Goal: Task Accomplishment & Management: Manage account settings

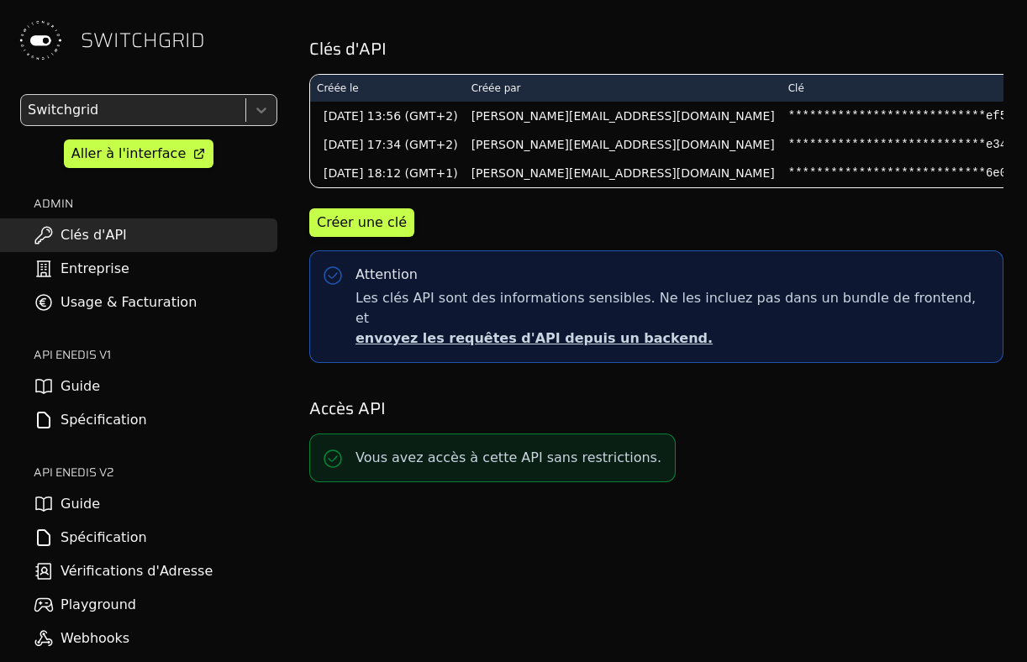
click at [137, 394] on link "Guide" at bounding box center [138, 387] width 277 height 34
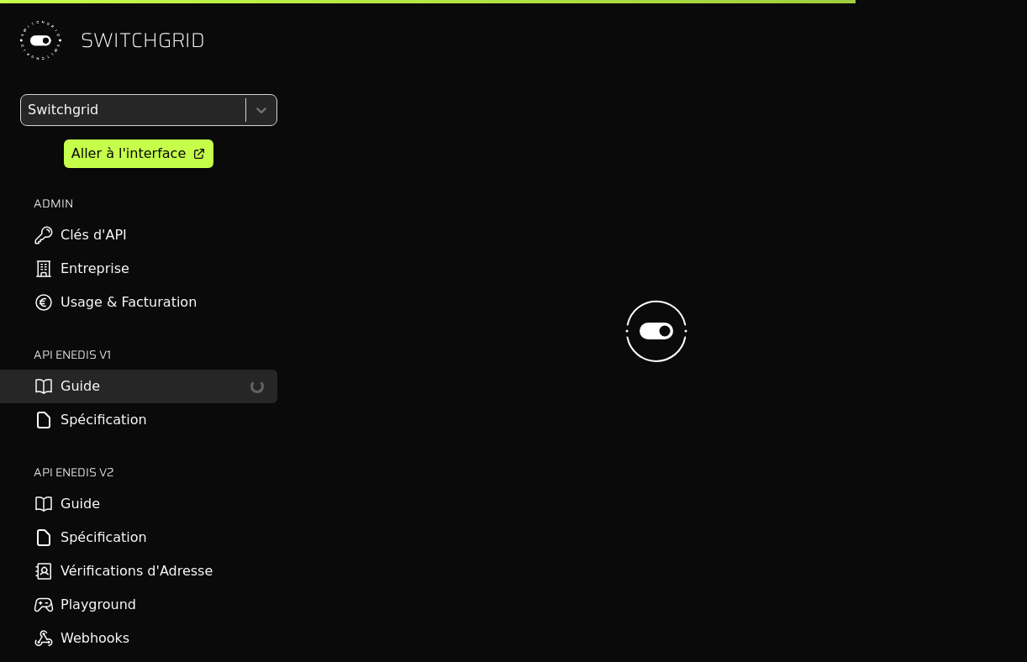
scroll to position [74, 0]
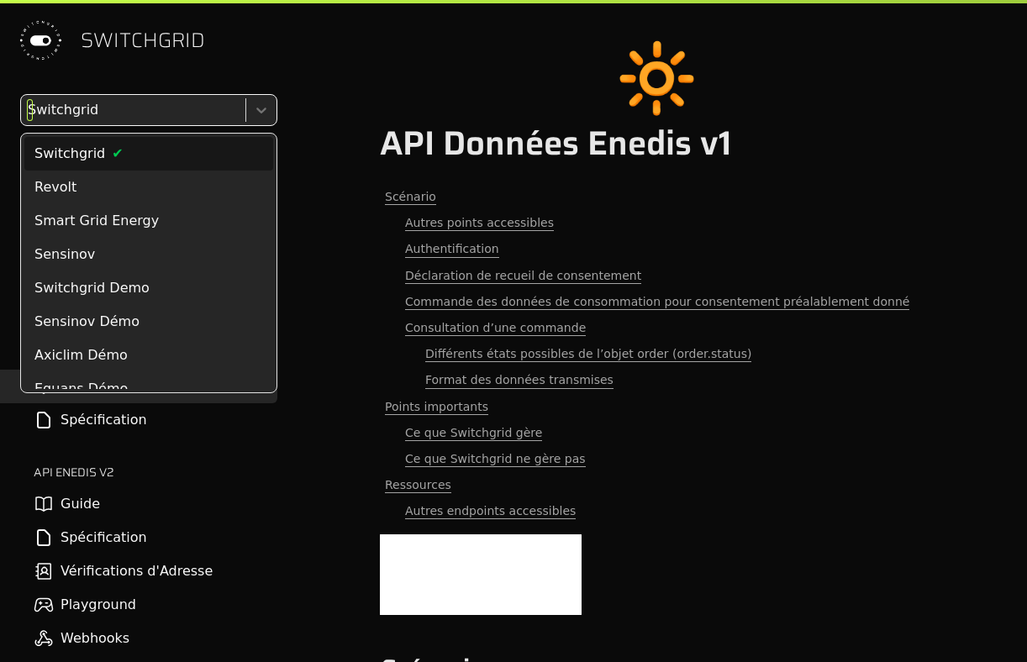
click at [156, 111] on div at bounding box center [131, 110] width 214 height 24
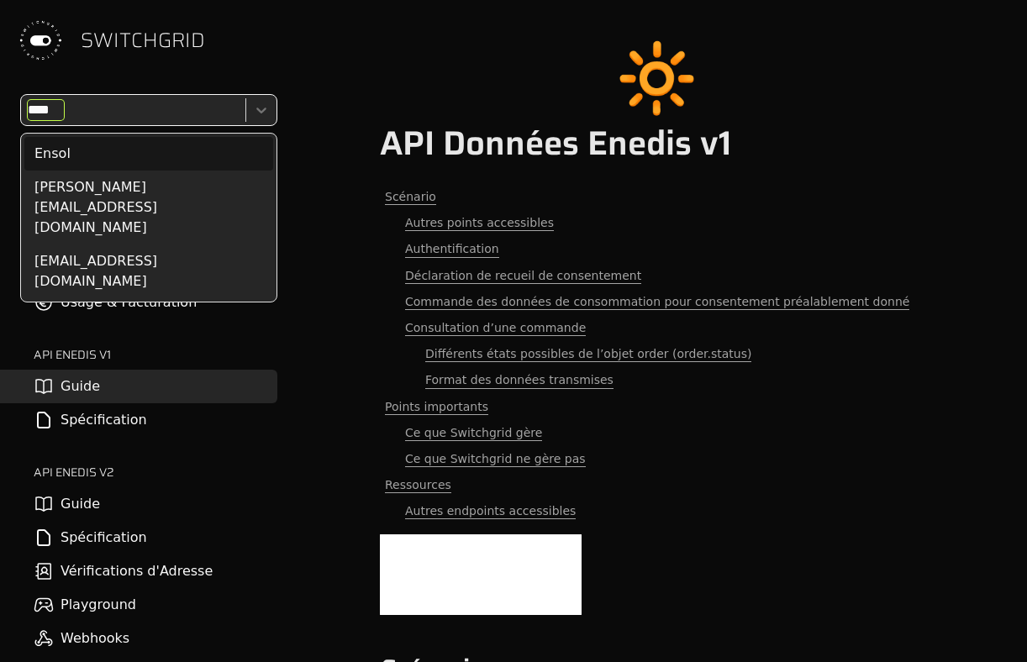
type input "*****"
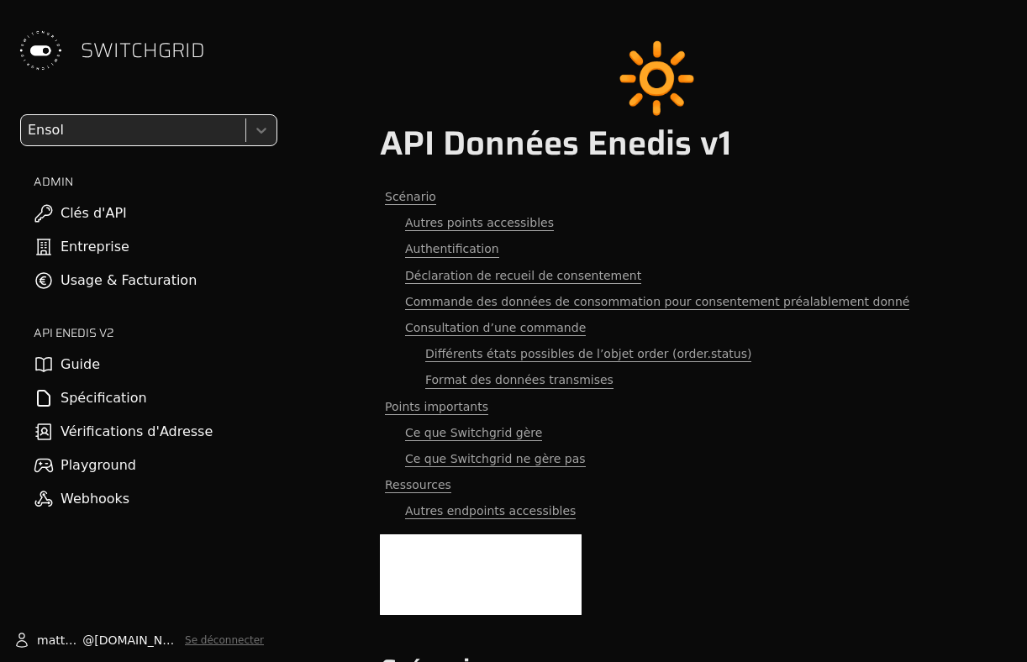
click at [130, 235] on link "Entreprise" at bounding box center [138, 247] width 277 height 34
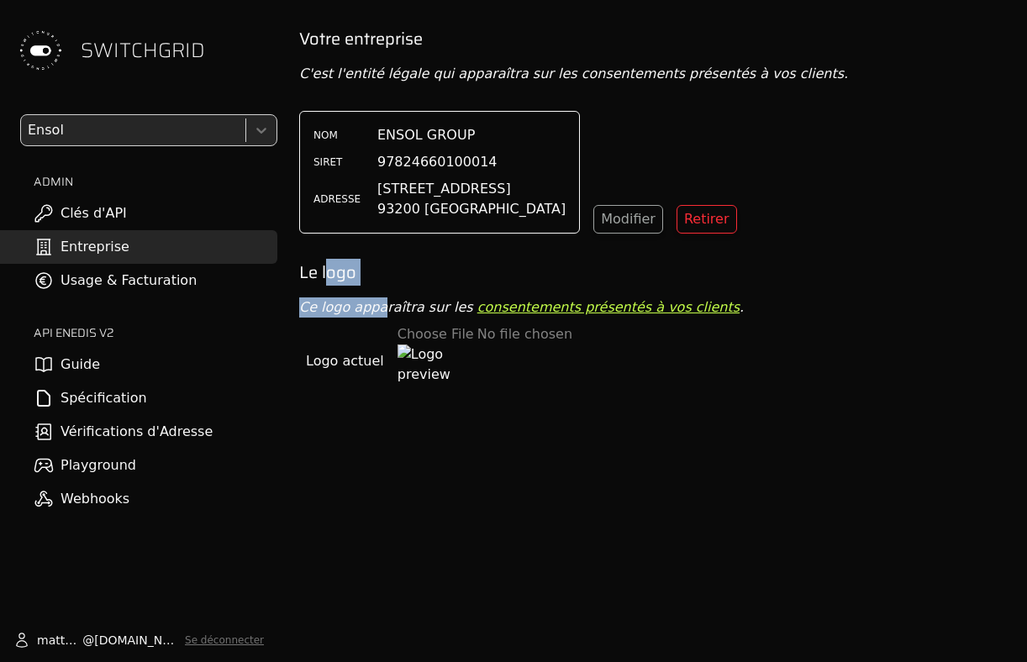
drag, startPoint x: 324, startPoint y: 270, endPoint x: 376, endPoint y: 308, distance: 63.7
click at [376, 308] on div "Votre entreprise C'est l'entité légale qui apparaîtra sur les consentements pré…" at bounding box center [656, 216] width 714 height 378
click at [376, 308] on p "Ce logo apparaîtra sur les consentements présentés à vos clients ." at bounding box center [656, 308] width 714 height 20
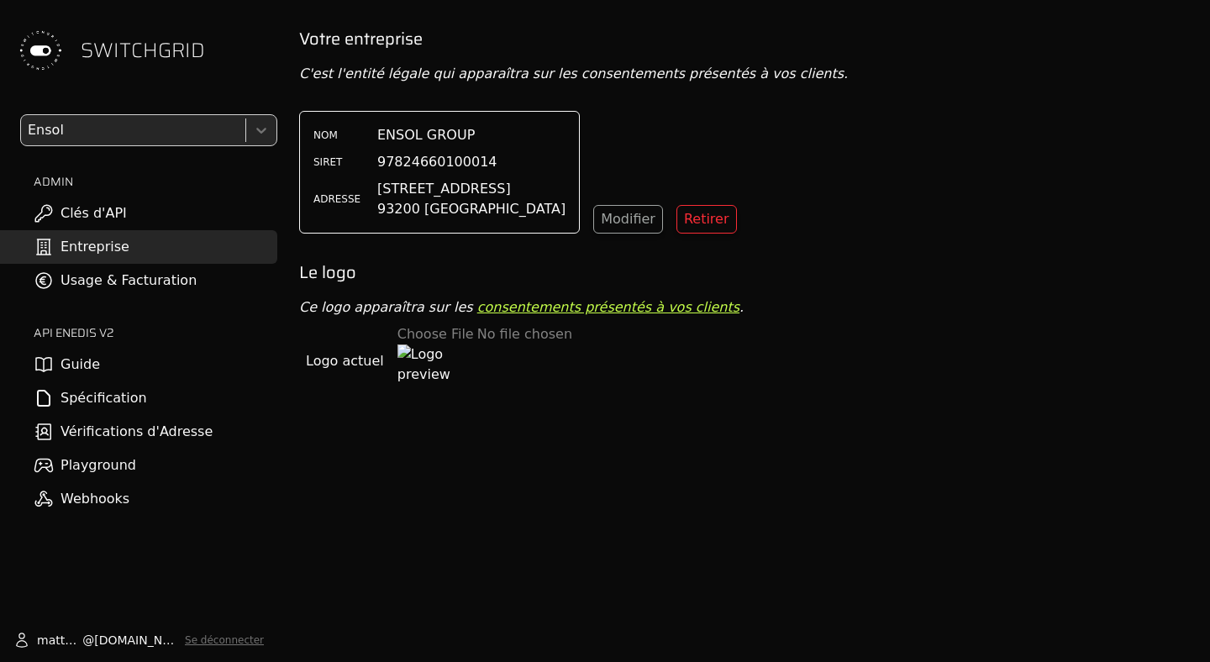
click at [826, 266] on h2 "Le logo" at bounding box center [748, 273] width 898 height 24
click at [601, 219] on div "Modifier" at bounding box center [628, 219] width 55 height 20
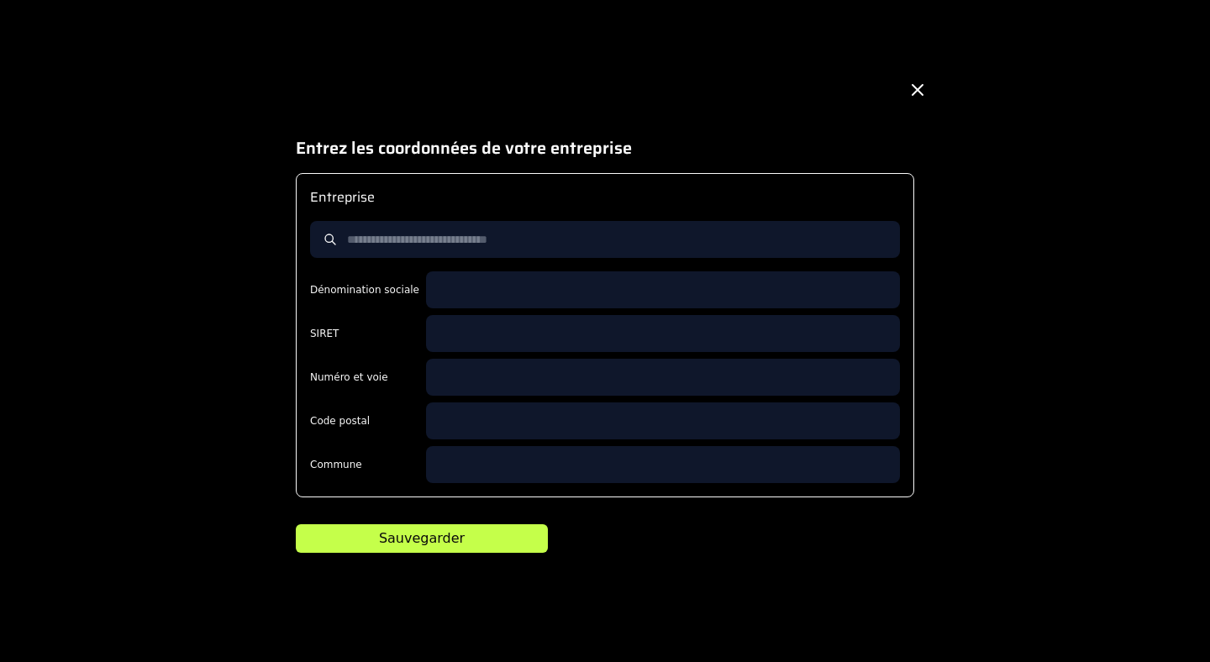
click at [129, 224] on div "Entrez les coordonnées de votre entreprise Entreprise Dénomination sociale SIRE…" at bounding box center [605, 331] width 1210 height 662
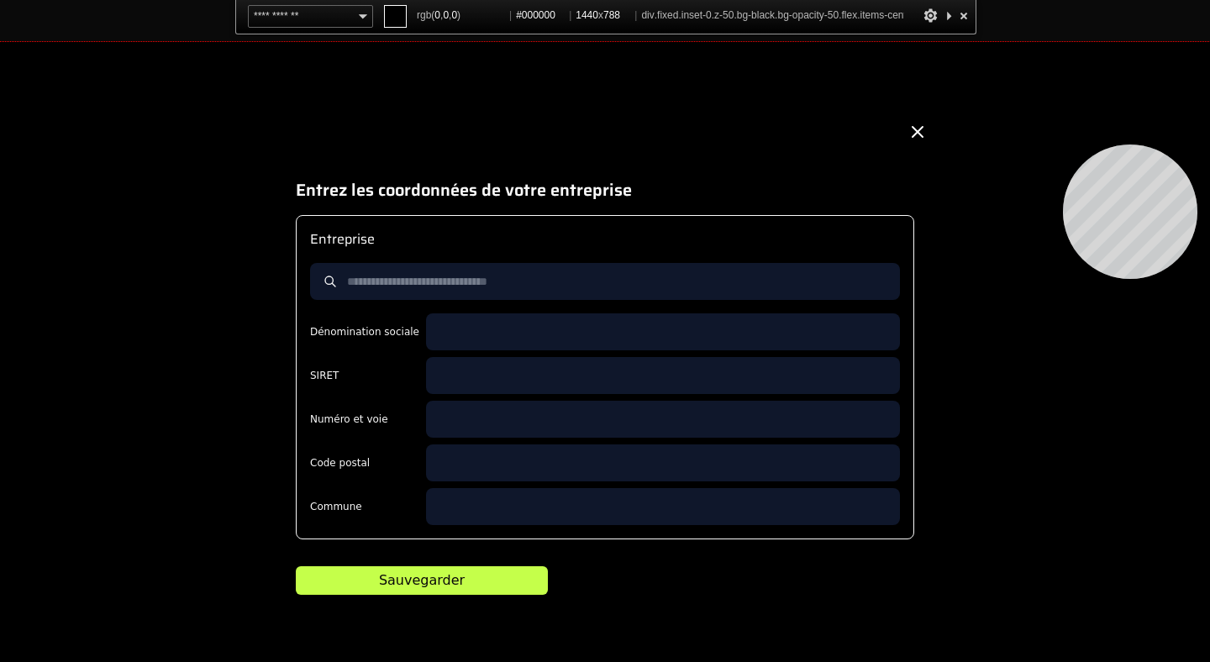
click at [1026, 145] on div "Entrez les coordonnées de votre entreprise Entreprise Dénomination sociale SIRE…" at bounding box center [605, 373] width 1210 height 662
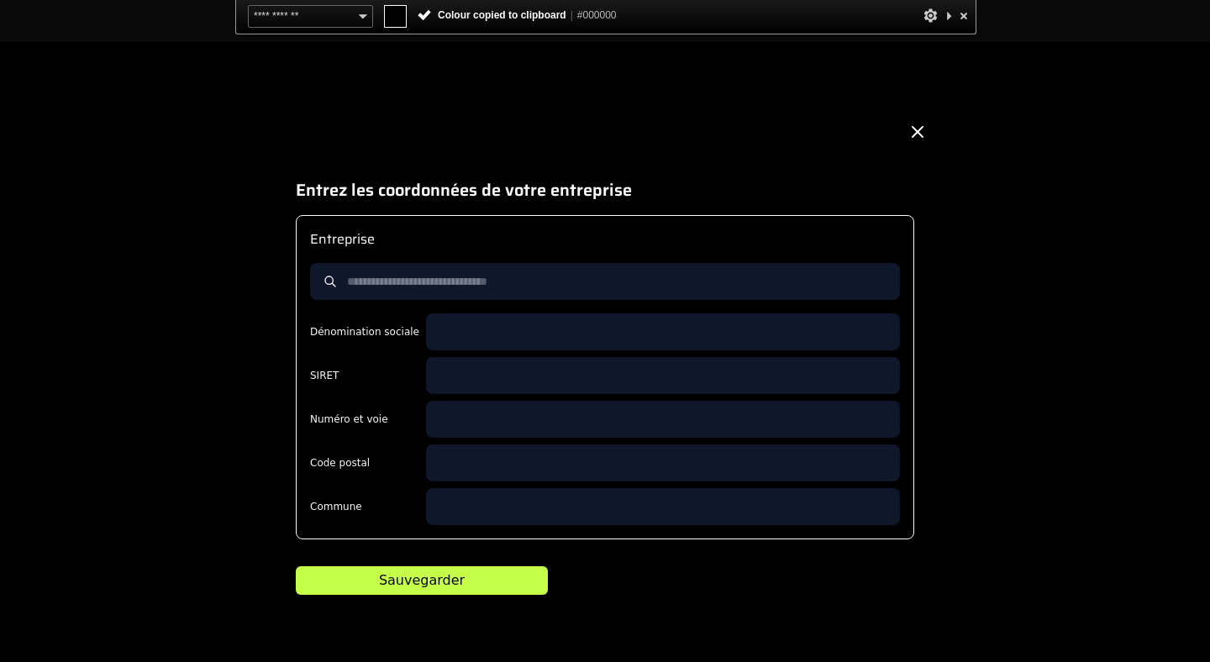
click at [597, 15] on span "#000000" at bounding box center [597, 15] width 40 height 12
copy span "000000"
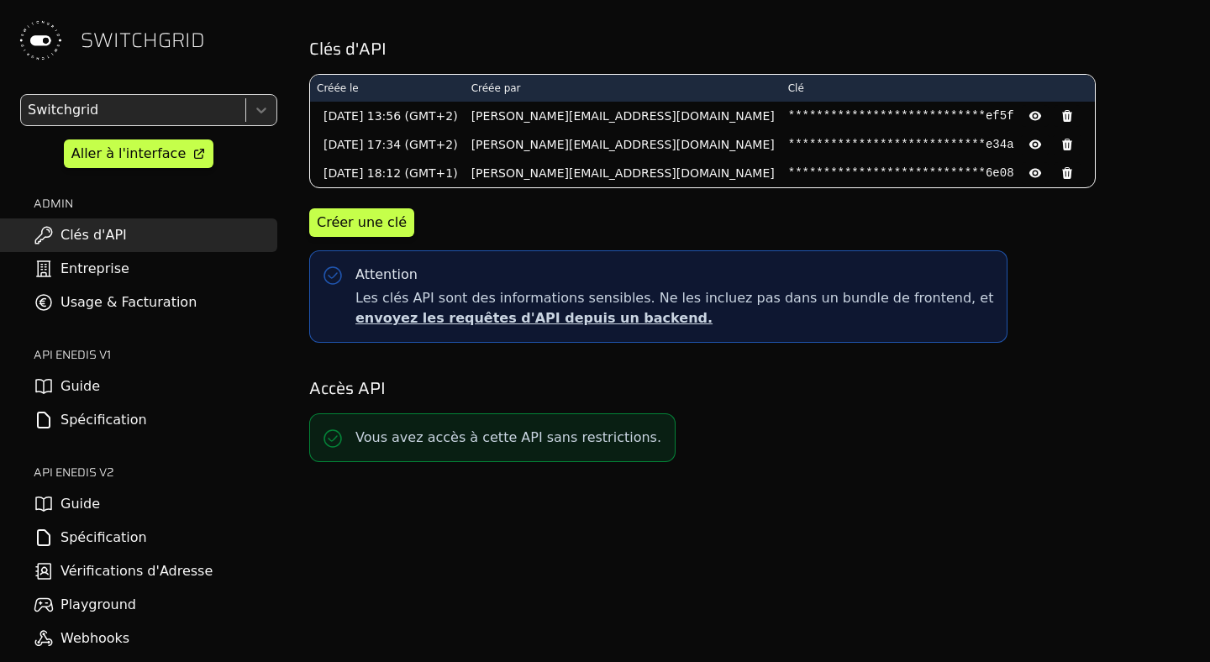
click at [73, 274] on link "Entreprise" at bounding box center [138, 269] width 277 height 34
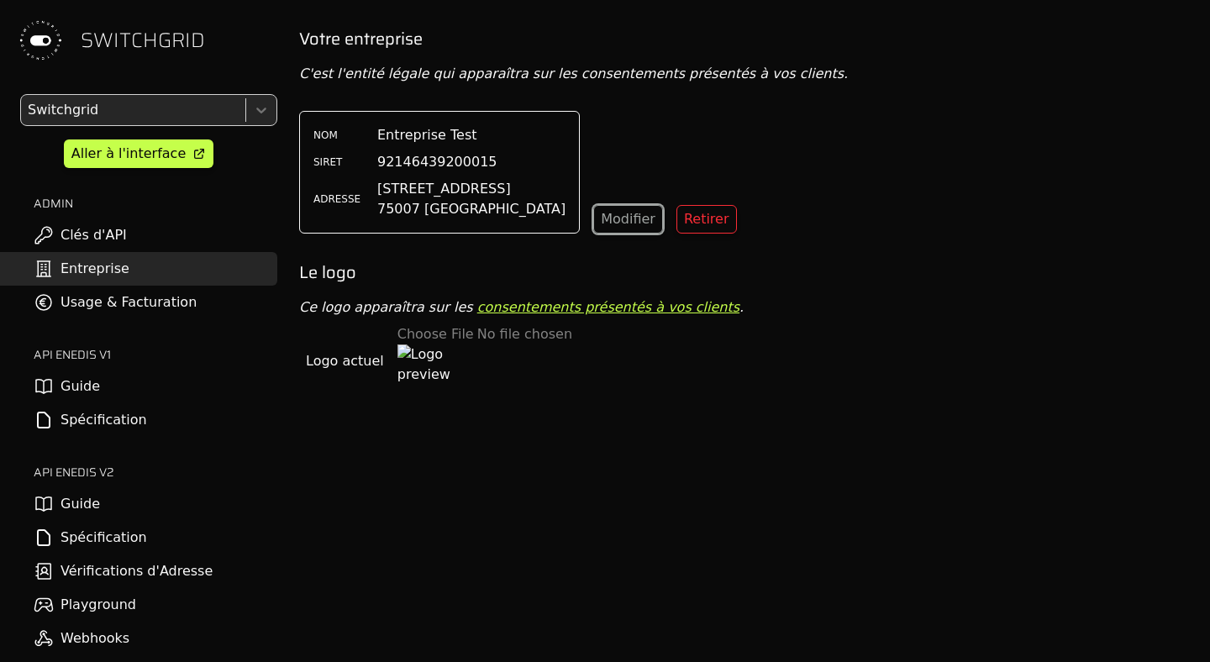
click at [601, 227] on div "Modifier" at bounding box center [628, 219] width 55 height 20
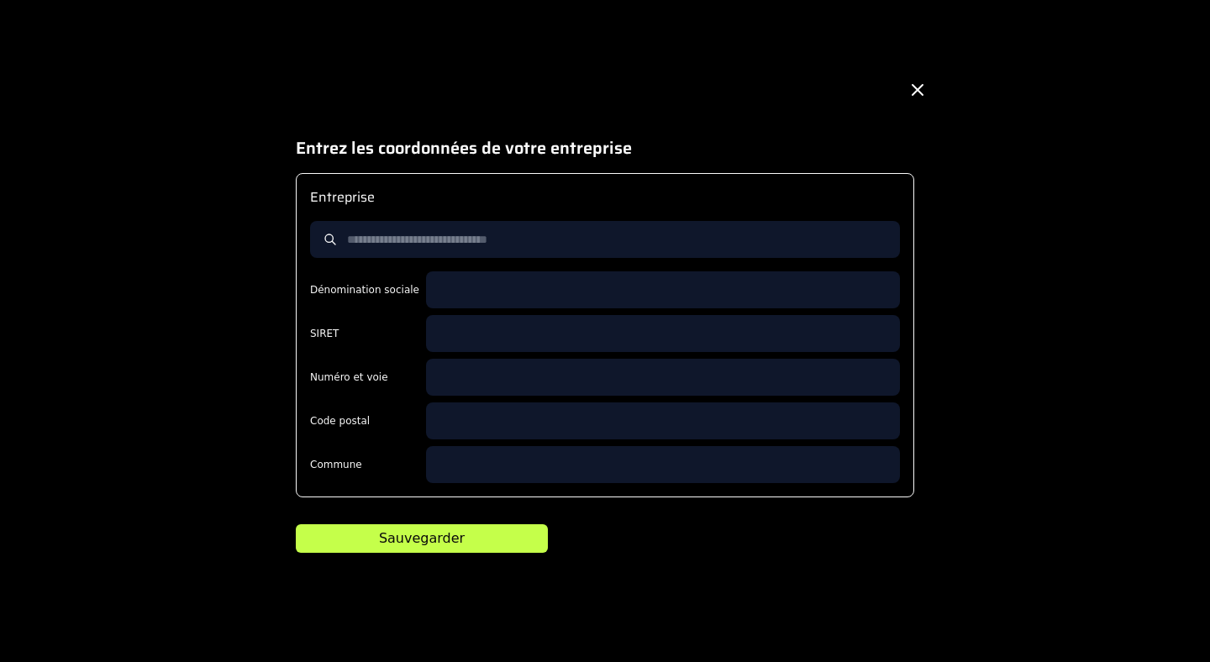
scroll to position [27, 0]
click at [482, 360] on input at bounding box center [663, 377] width 474 height 37
click at [439, 227] on input at bounding box center [605, 239] width 590 height 37
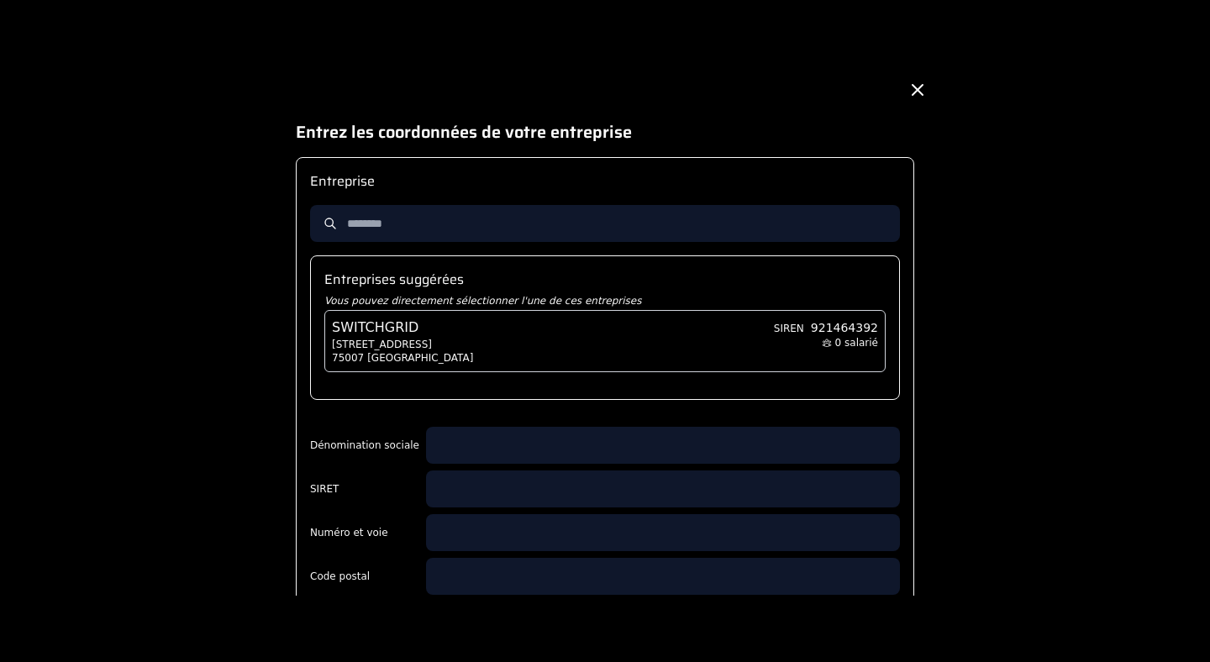
type input "********"
click at [442, 335] on div "SWITCHGRID [STREET_ADDRESS][GEOGRAPHIC_DATA] 0 salarié" at bounding box center [605, 341] width 546 height 47
type input "**********"
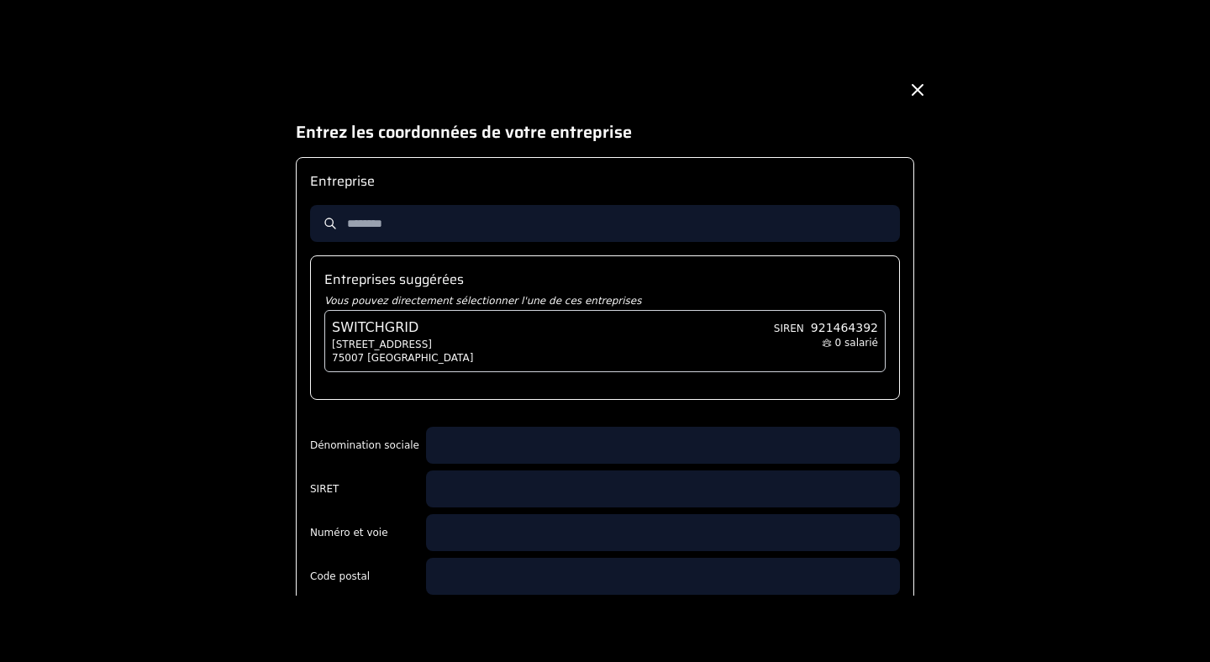
type input "*****"
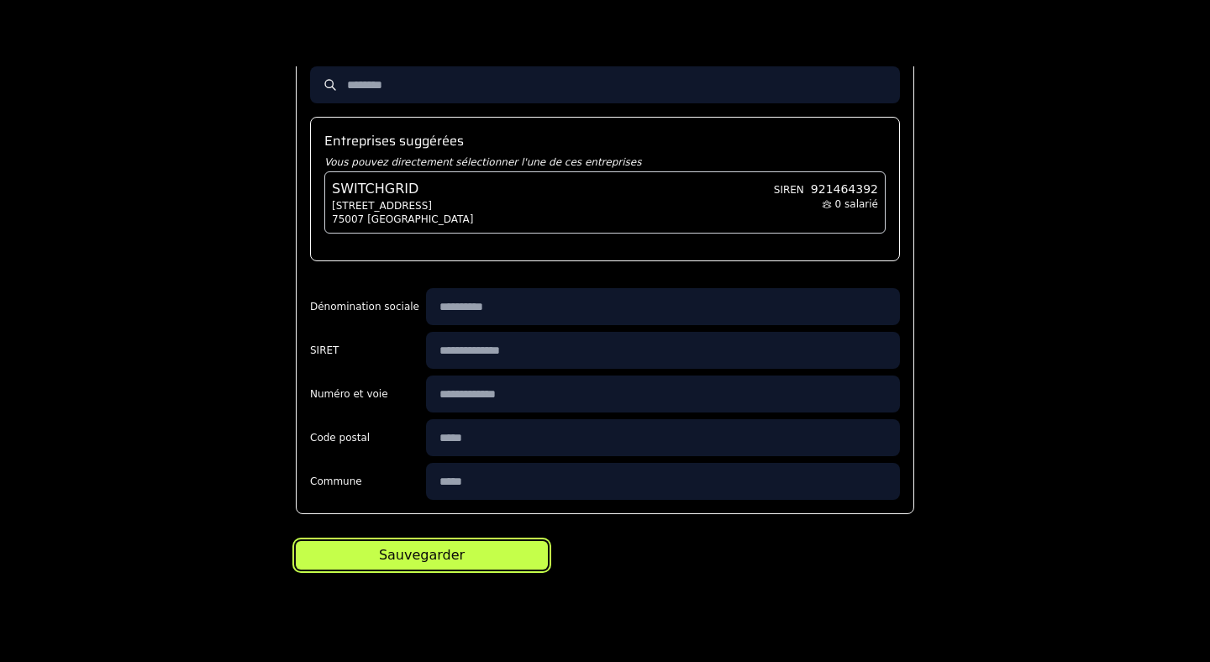
click at [452, 556] on div "Sauvegarder" at bounding box center [422, 555] width 86 height 20
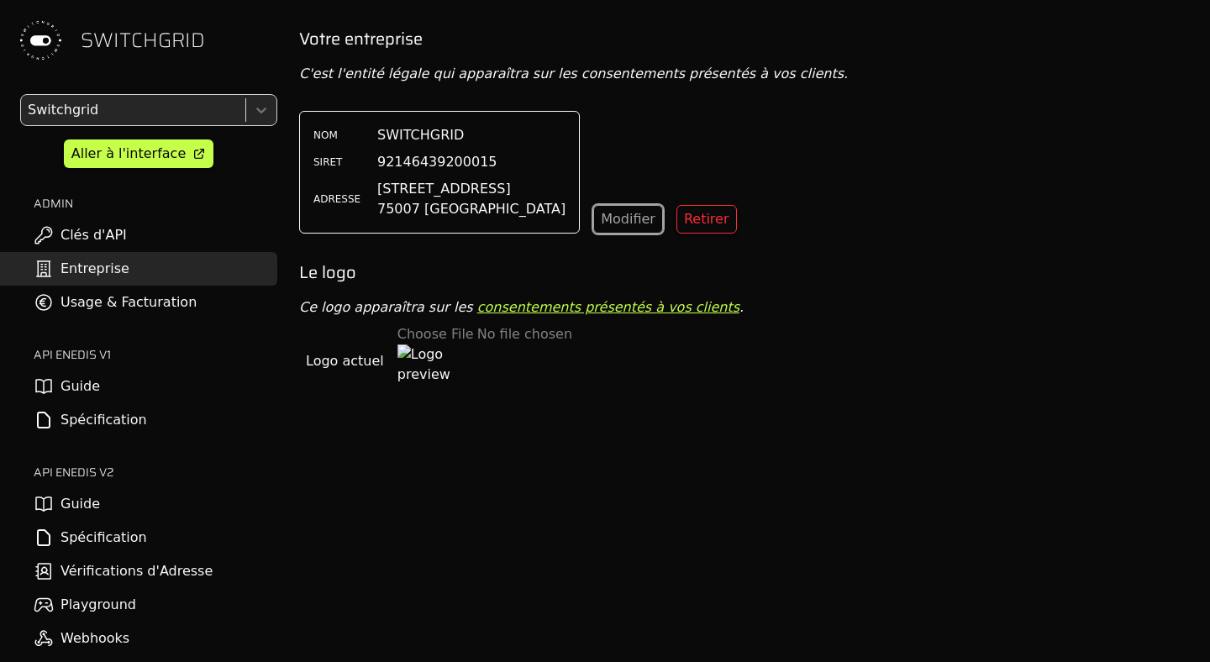
click at [601, 212] on div "Modifier" at bounding box center [628, 219] width 55 height 20
